Goal: Navigation & Orientation: Find specific page/section

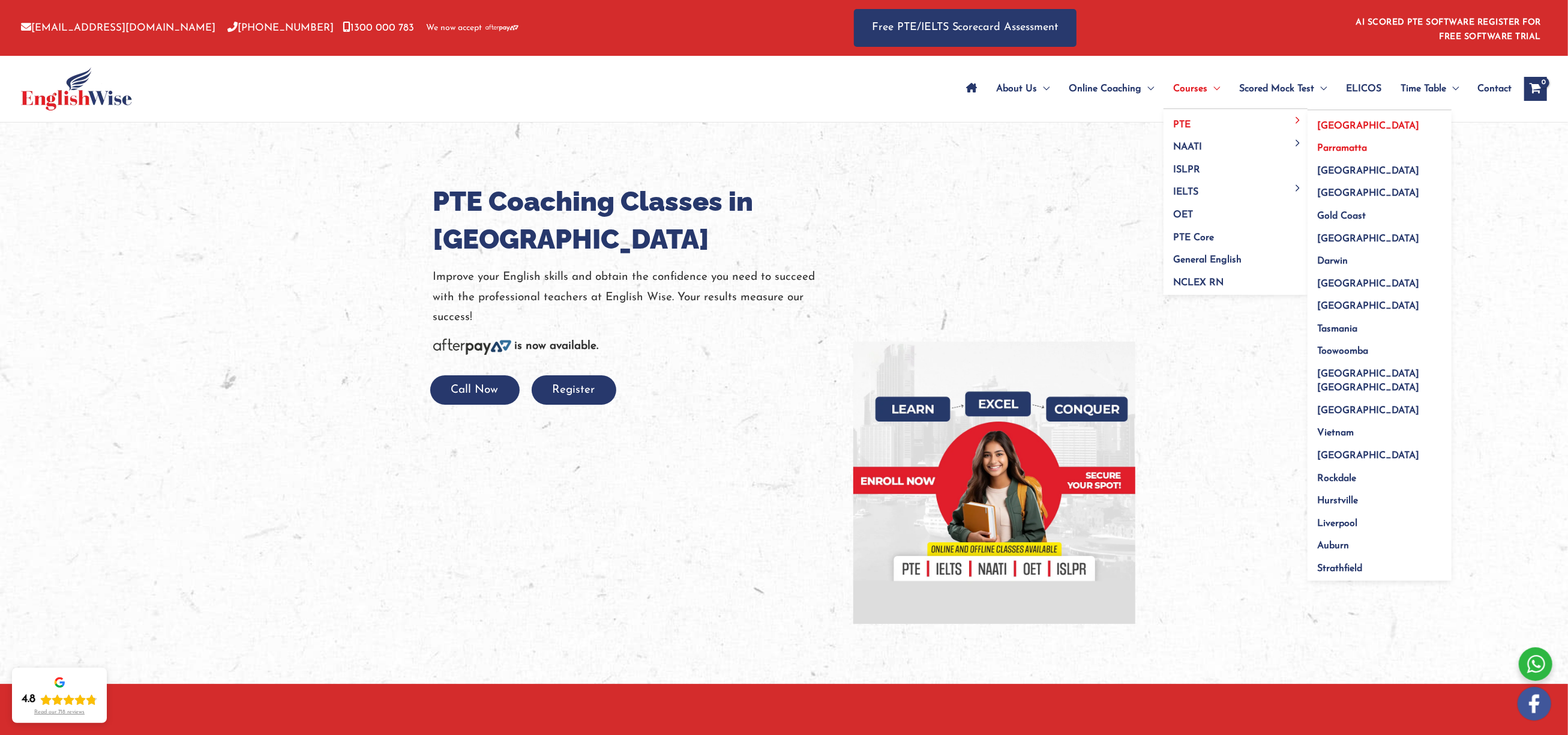
click at [1342, 147] on span "Parramatta" at bounding box center [1342, 148] width 50 height 10
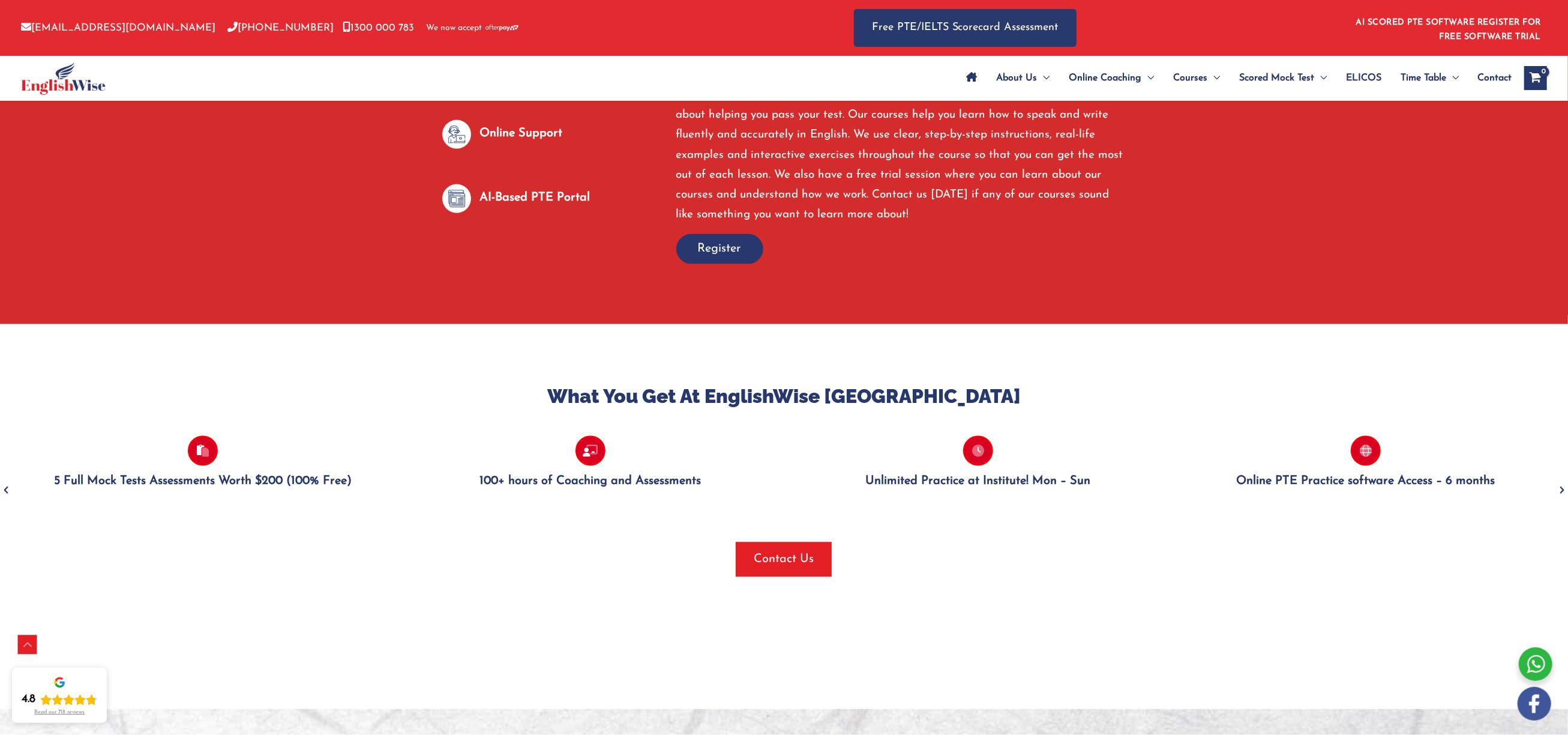
scroll to position [2031, 0]
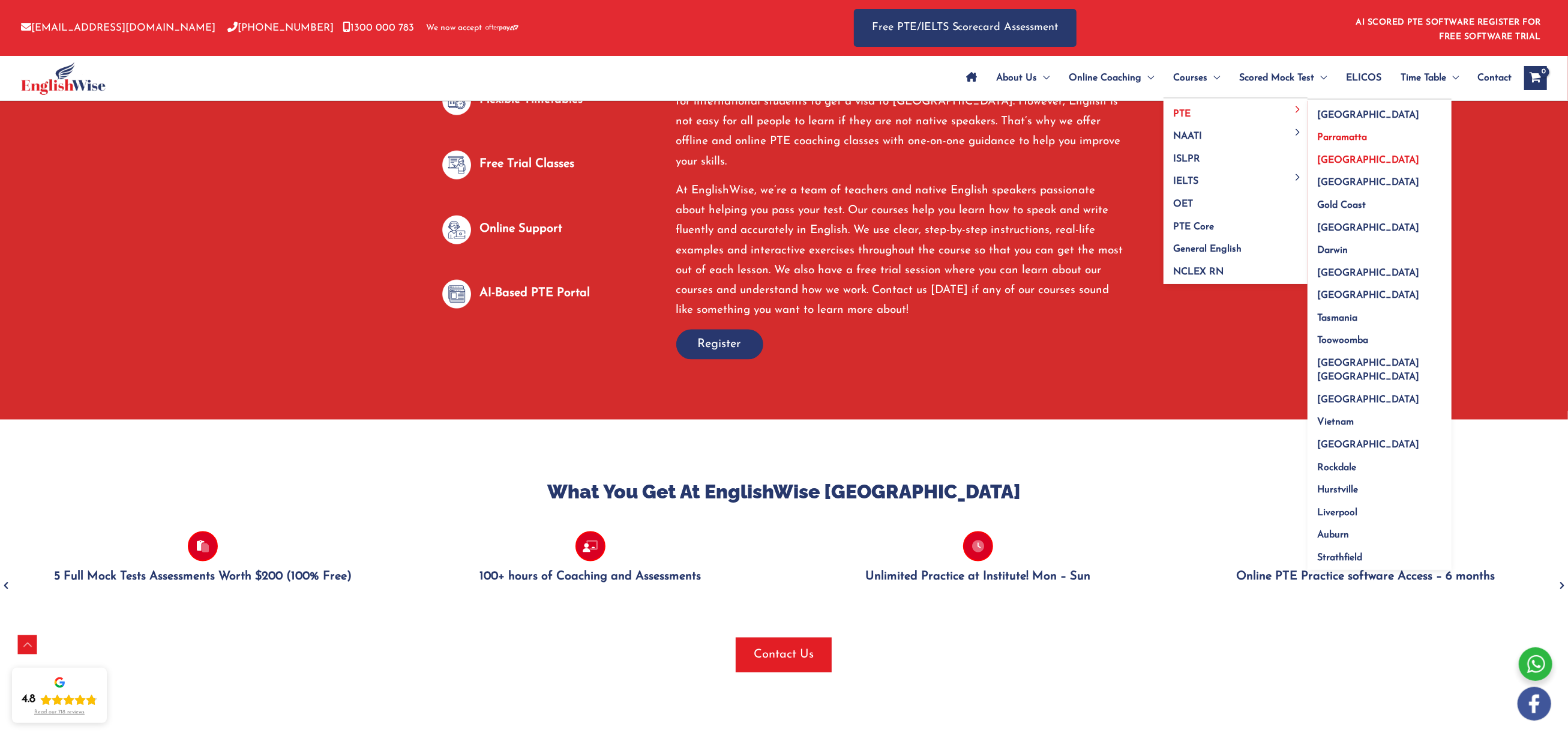
click at [1335, 164] on span "[GEOGRAPHIC_DATA]" at bounding box center [1368, 160] width 102 height 10
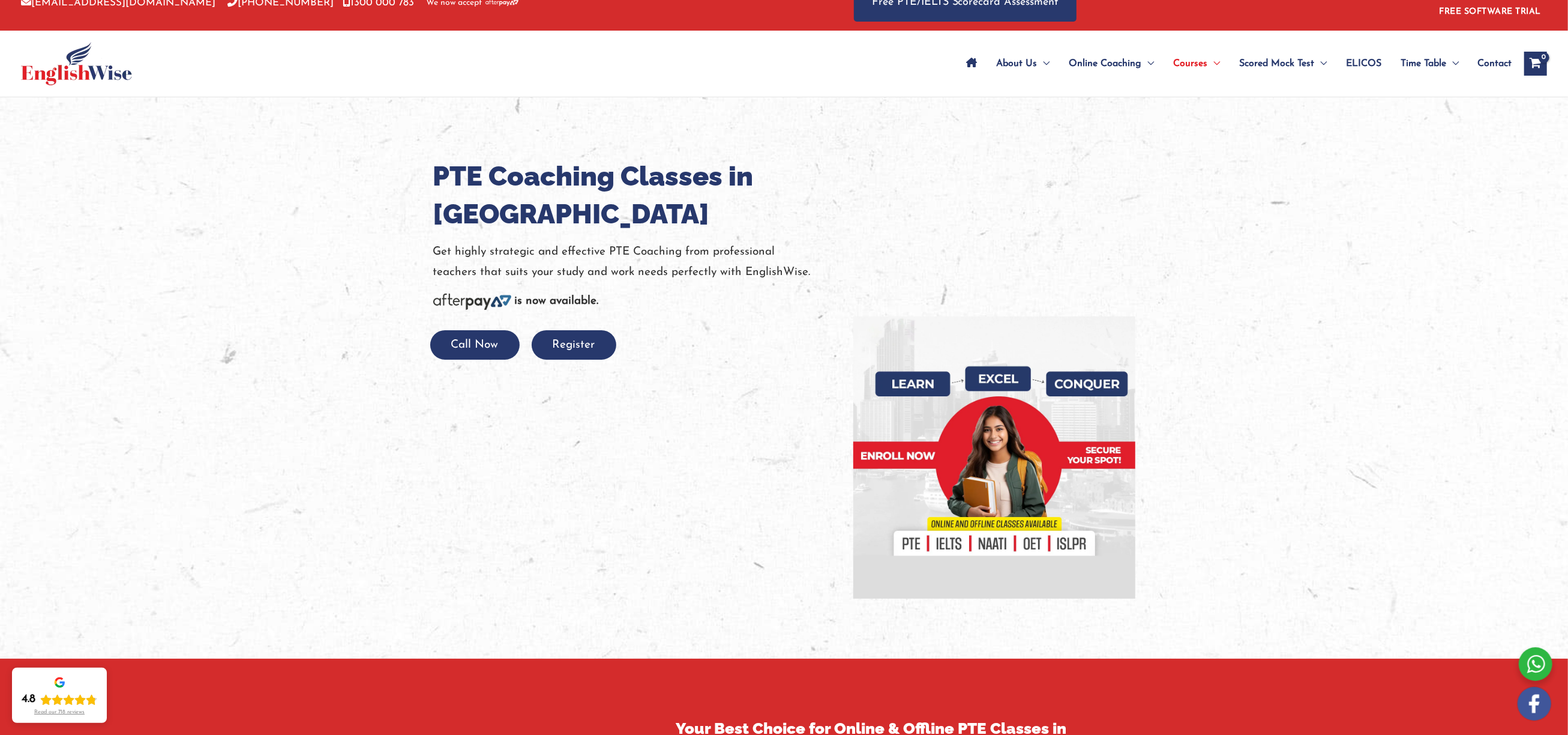
click at [305, 302] on div at bounding box center [784, 377] width 1568 height 561
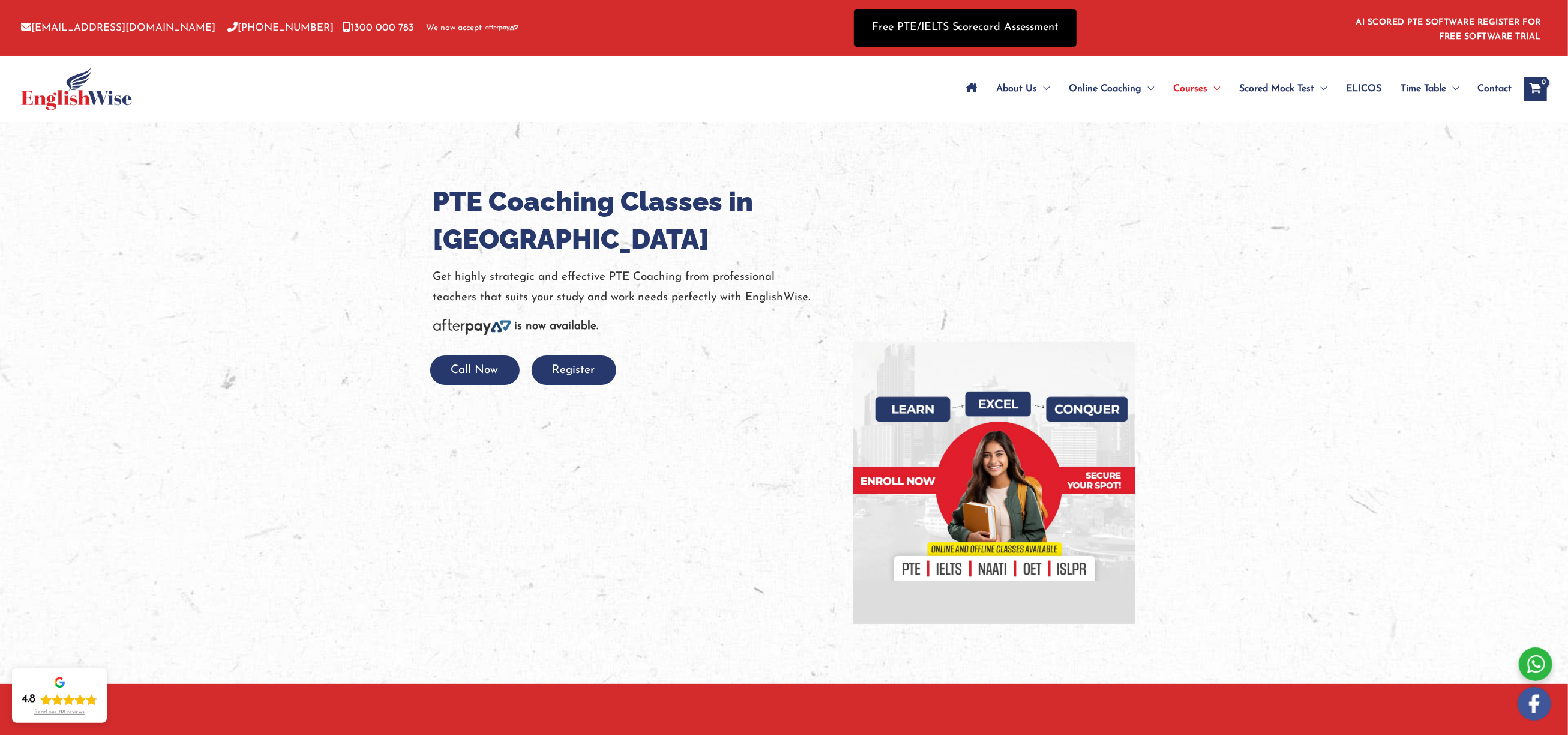
click at [964, 29] on link "Free PTE/IELTS Scorecard Assessment" at bounding box center [965, 28] width 222 height 38
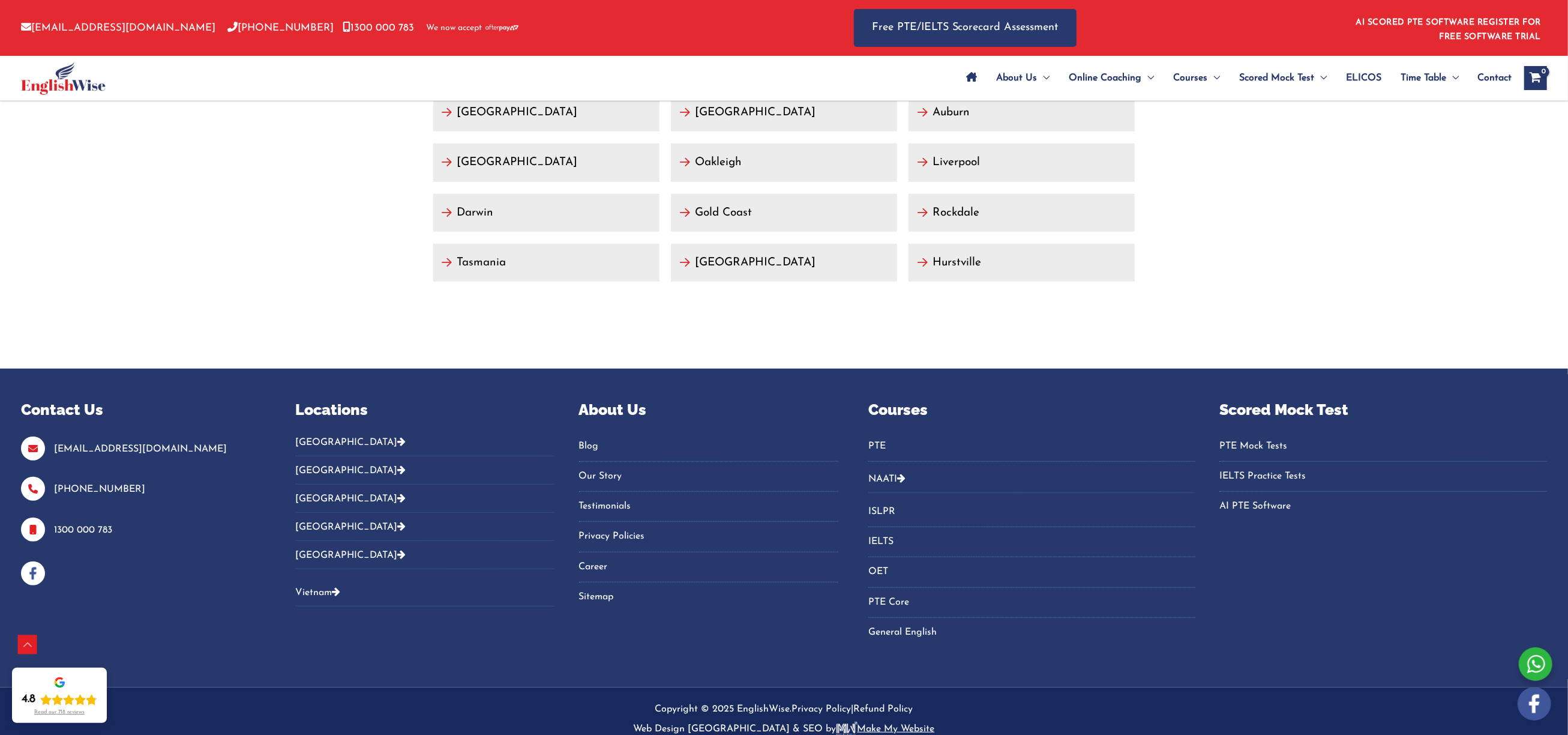
scroll to position [5612, 0]
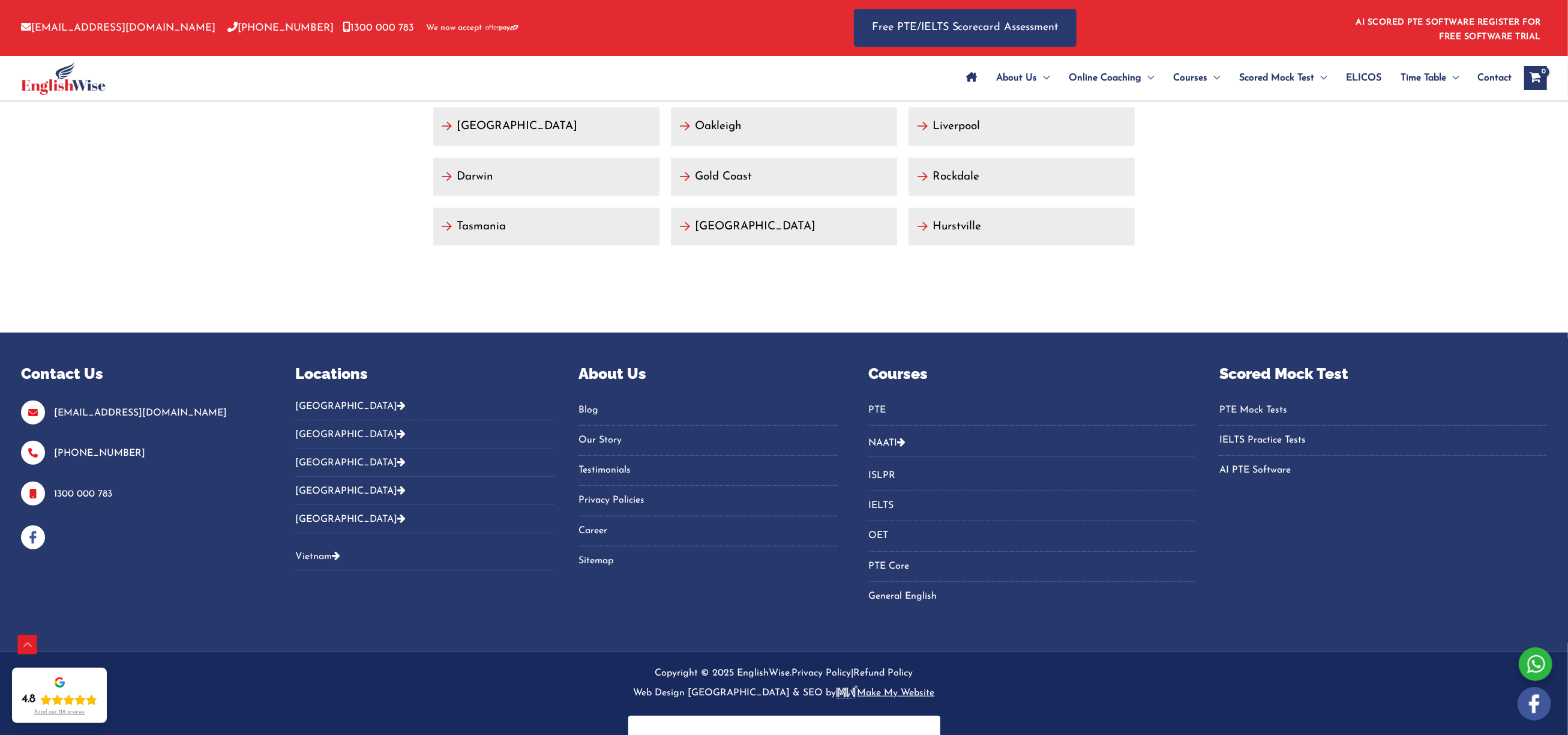
click at [596, 400] on link "Blog" at bounding box center [708, 410] width 259 height 20
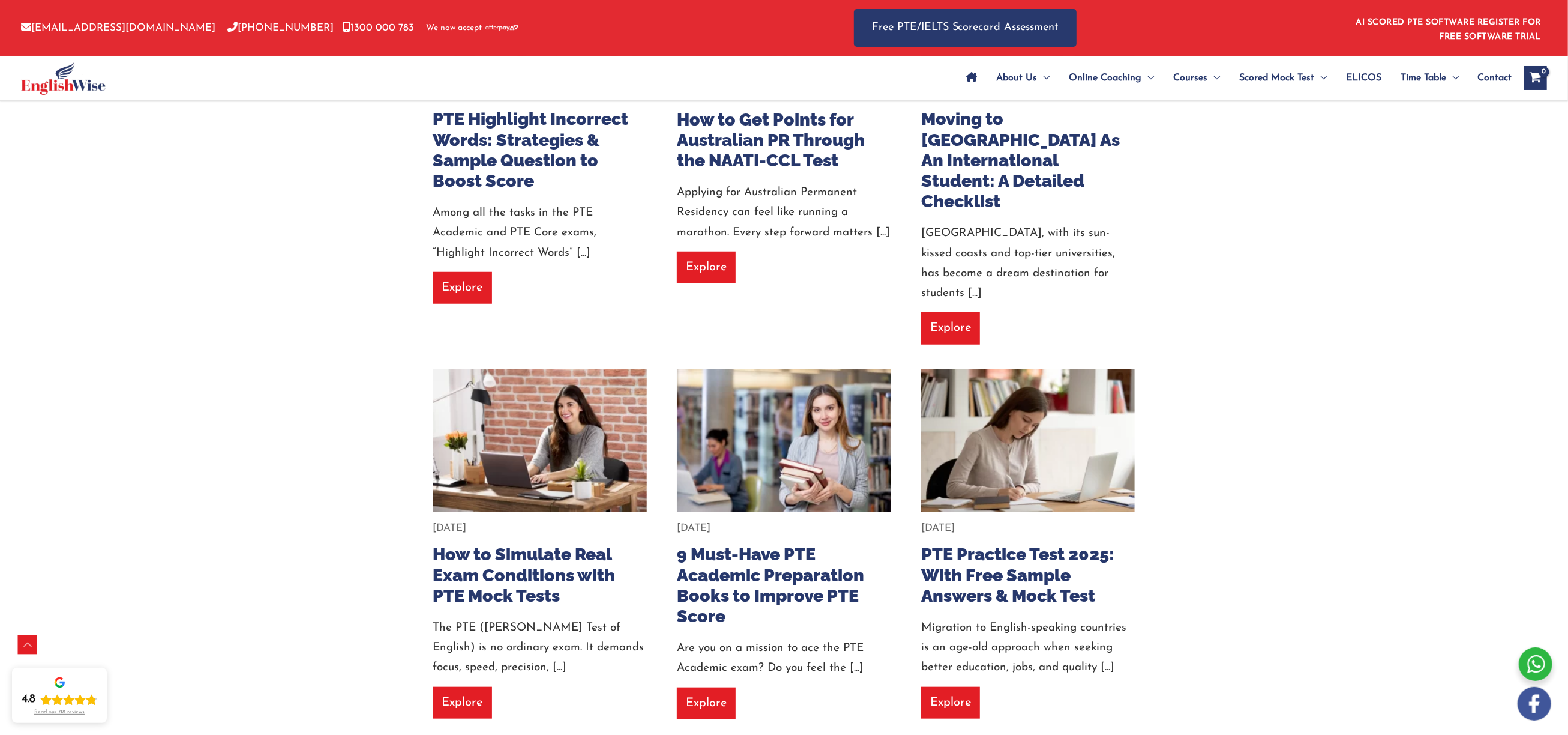
scroll to position [908, 0]
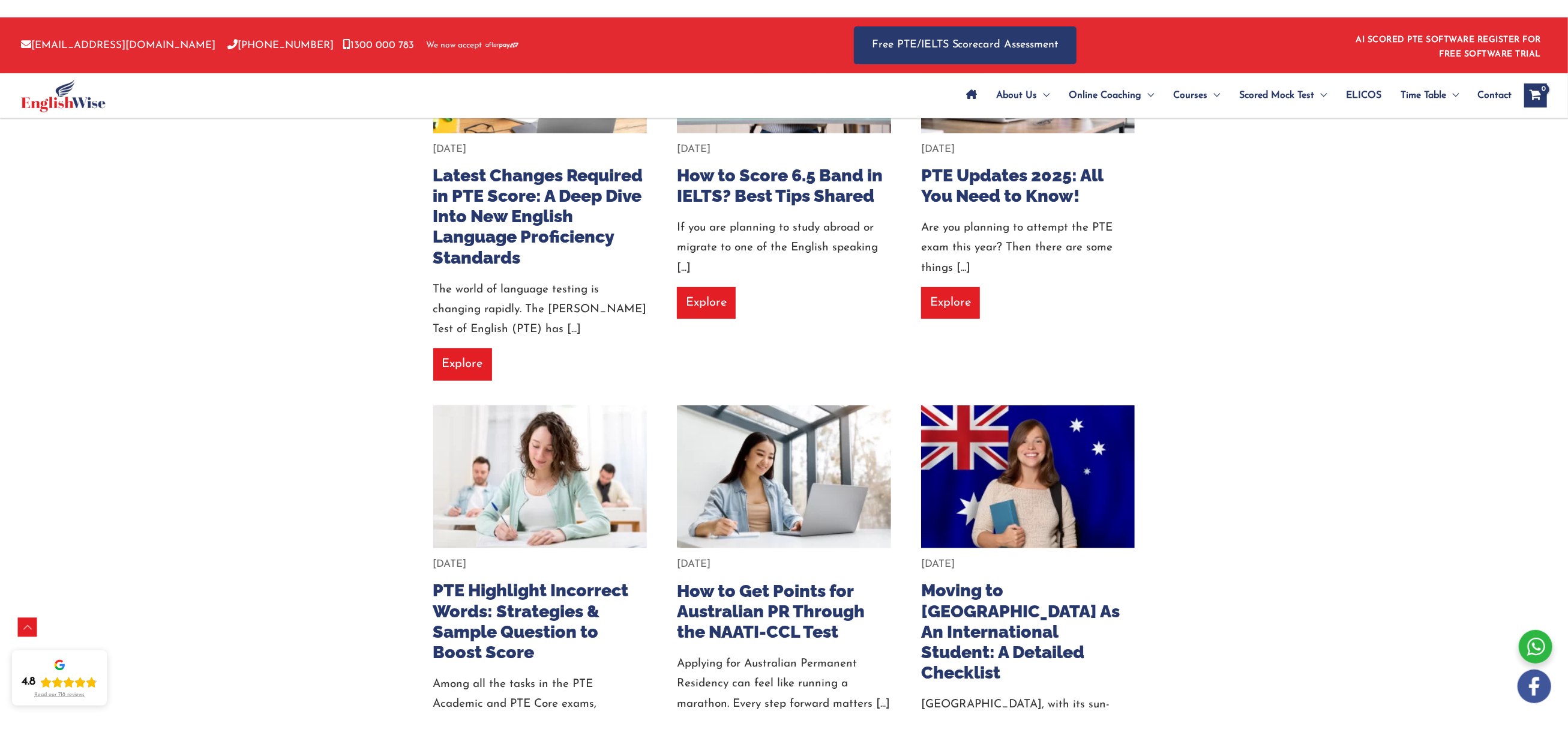
scroll to position [457, 0]
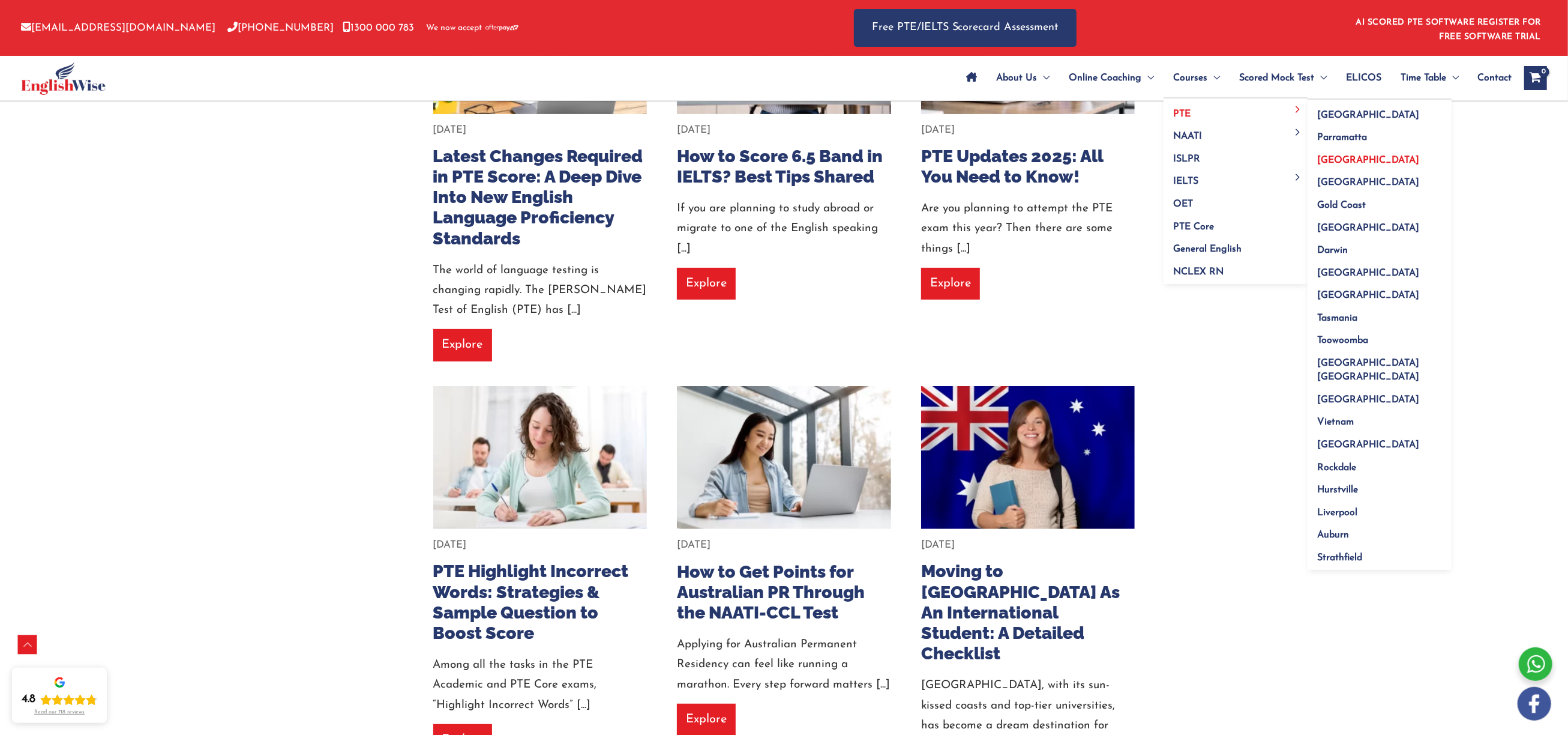
click at [1341, 159] on span "[GEOGRAPHIC_DATA]" at bounding box center [1368, 160] width 102 height 10
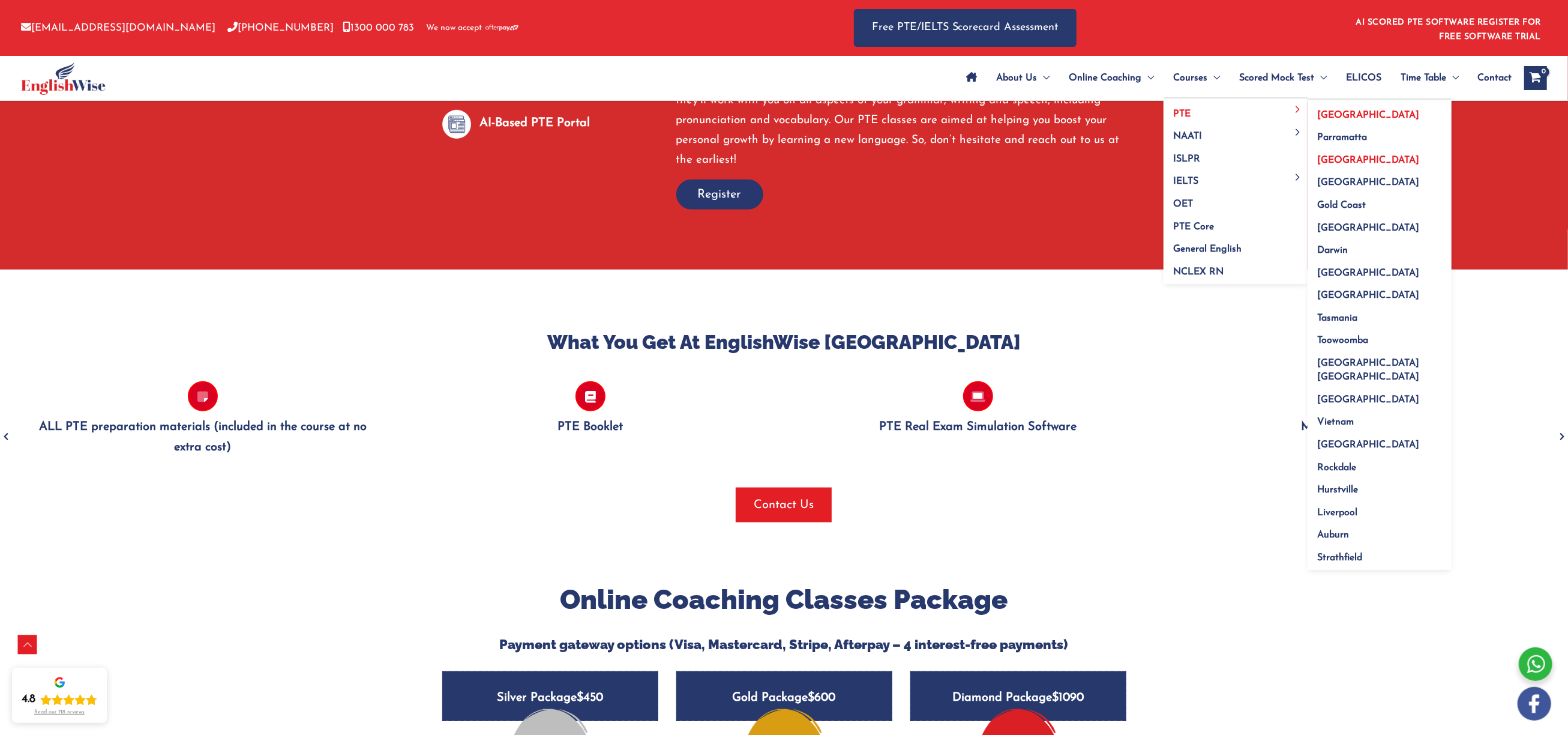
click at [1322, 115] on span "[GEOGRAPHIC_DATA]" at bounding box center [1368, 115] width 102 height 10
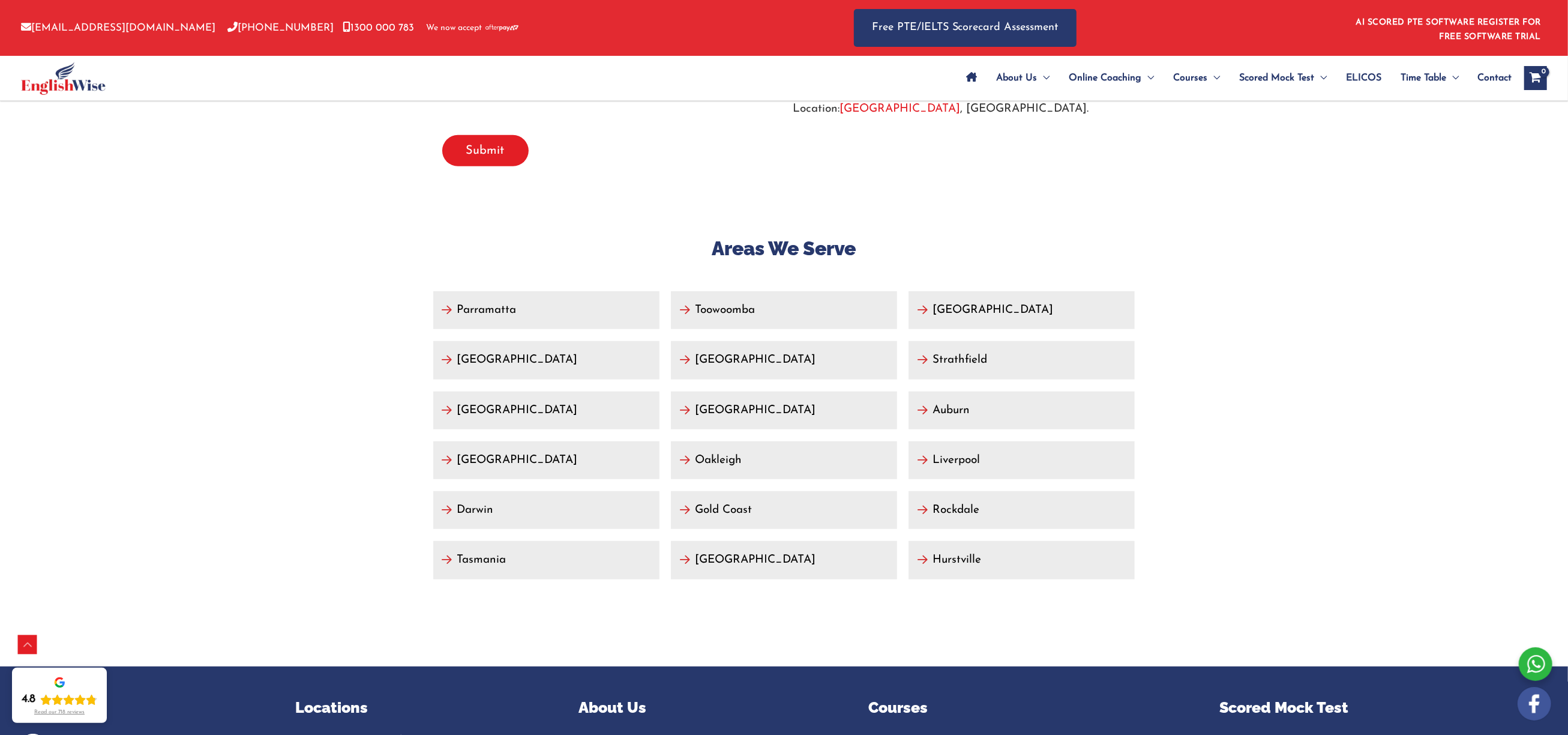
scroll to position [5282, 0]
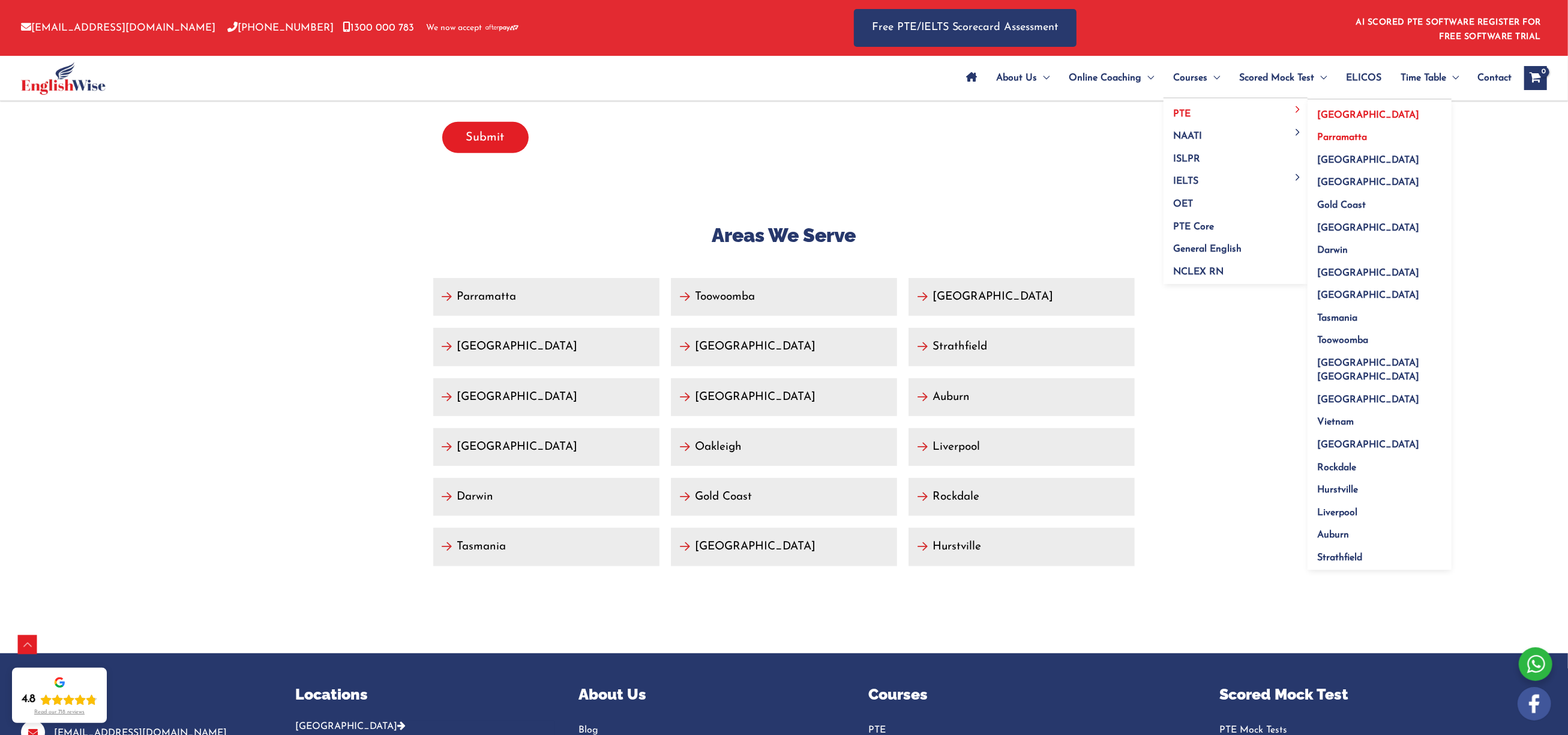
click at [1332, 141] on span "Parramatta" at bounding box center [1342, 137] width 50 height 10
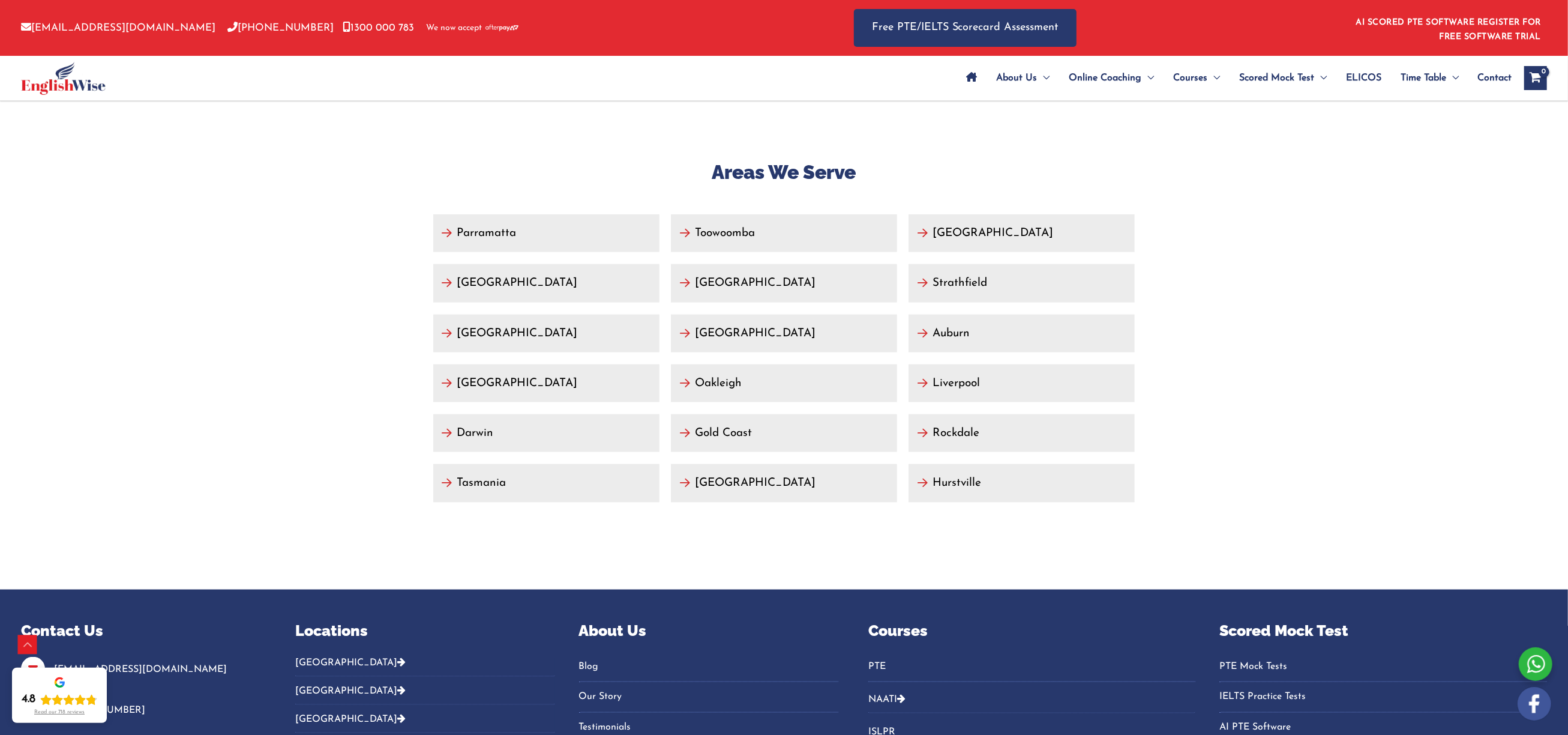
scroll to position [6497, 0]
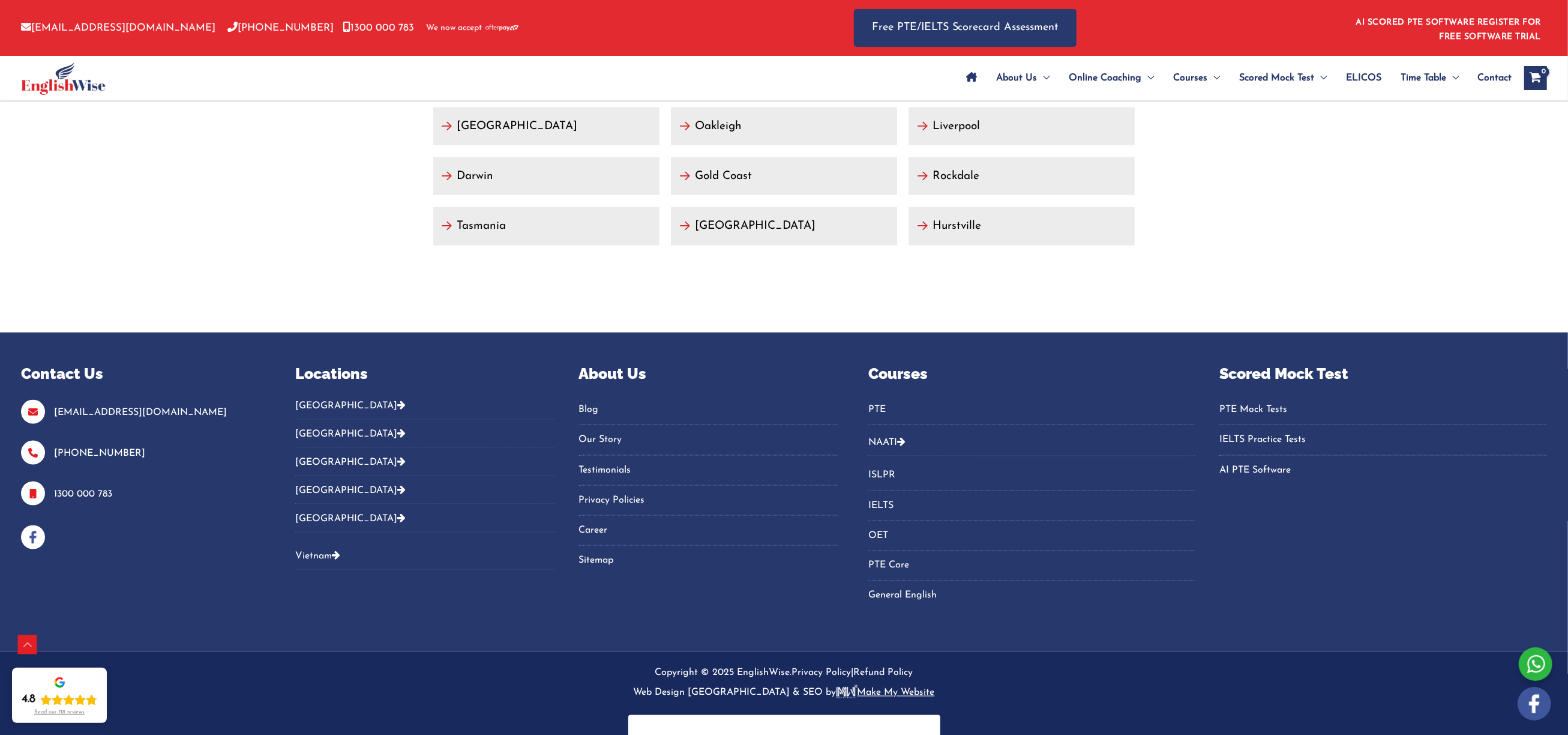
drag, startPoint x: 574, startPoint y: 387, endPoint x: 593, endPoint y: 398, distance: 22.0
click at [574, 387] on div "Locations [GEOGRAPHIC_DATA] [GEOGRAPHIC_DATA] [GEOGRAPHIC_DATA] [GEOGRAPHIC_DAT…" at bounding box center [567, 474] width 543 height 223
click at [593, 400] on li "Blog" at bounding box center [708, 412] width 259 height 25
click at [592, 400] on link "Blog" at bounding box center [708, 410] width 259 height 20
